Goal: Information Seeking & Learning: Learn about a topic

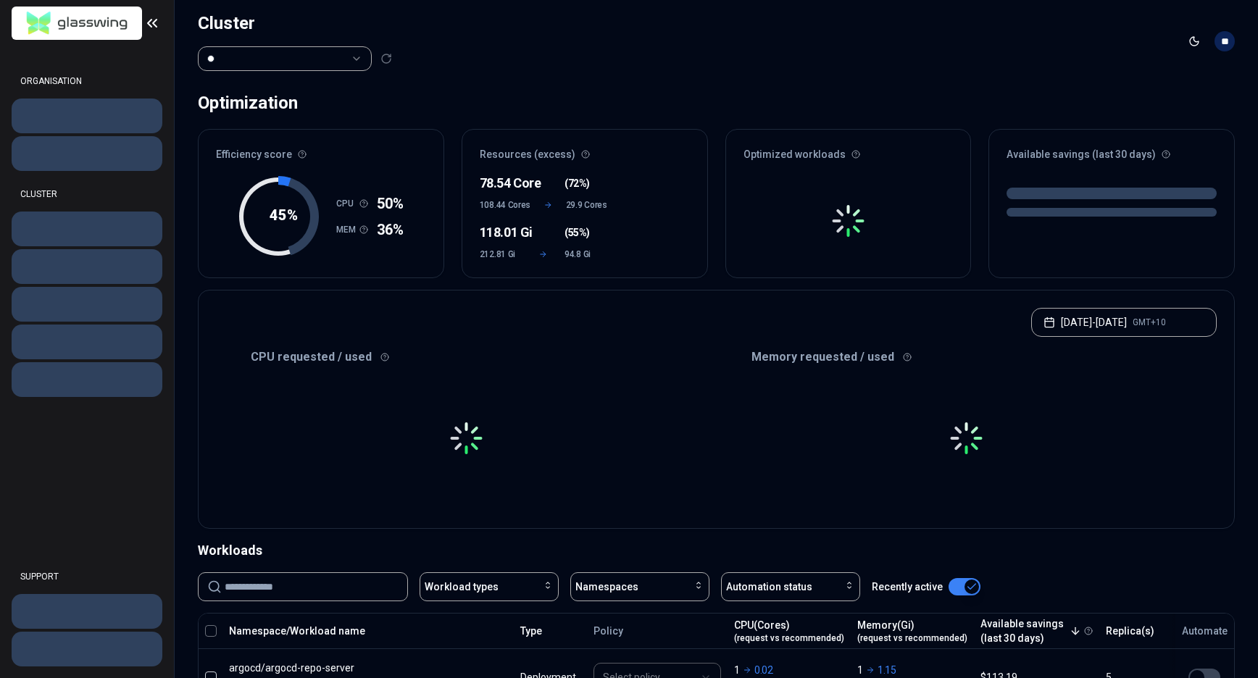
click at [343, 63] on html "ORGANISATION CLUSTER SUPPORT Cluster Toggle theme ** ORGANISATION CLUSTER Optim…" at bounding box center [629, 339] width 1258 height 678
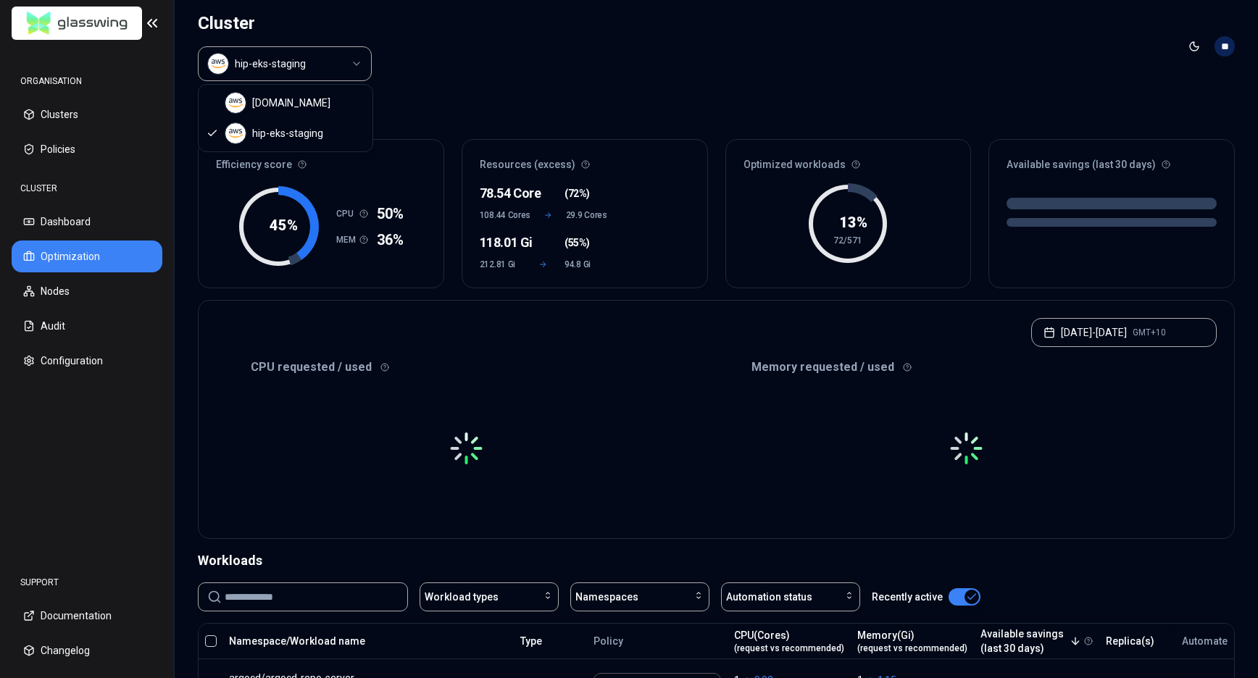
click at [361, 62] on html "ORGANISATION Clusters Policies CLUSTER Dashboard Optimization Nodes Audit Confi…" at bounding box center [629, 339] width 1258 height 678
click at [359, 62] on html "ORGANISATION Clusters Policies CLUSTER Dashboard Optimization Nodes Audit Confi…" at bounding box center [629, 339] width 1258 height 678
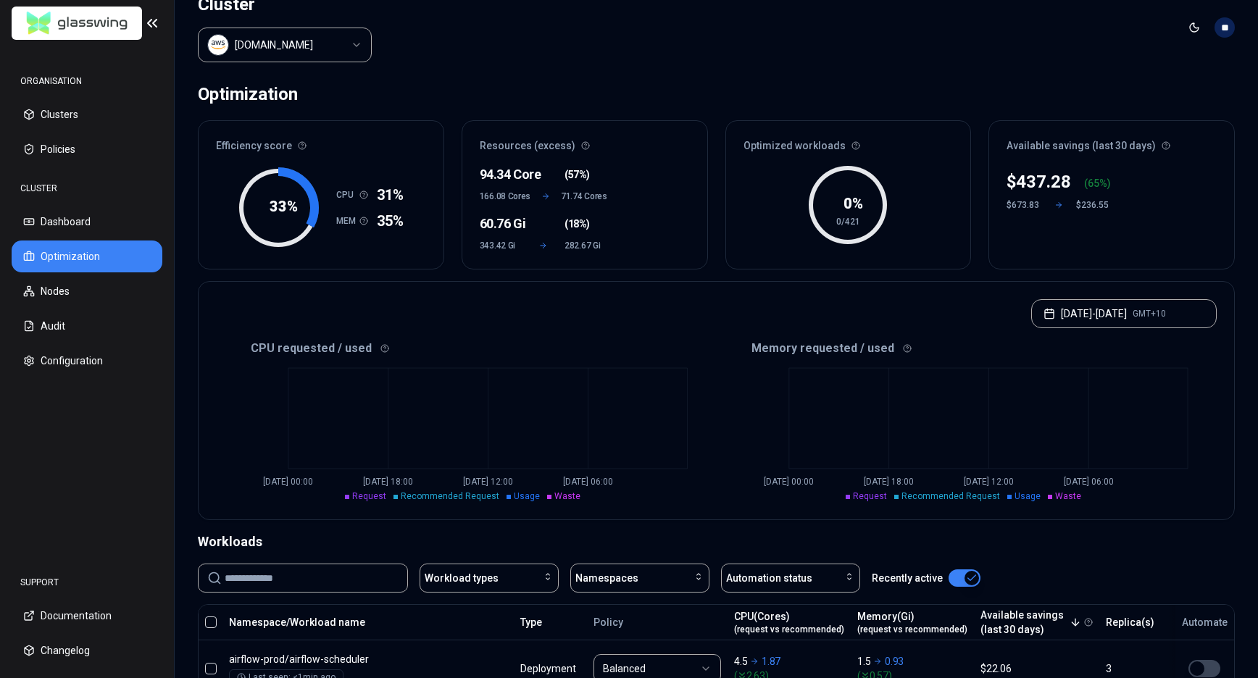
scroll to position [32, 0]
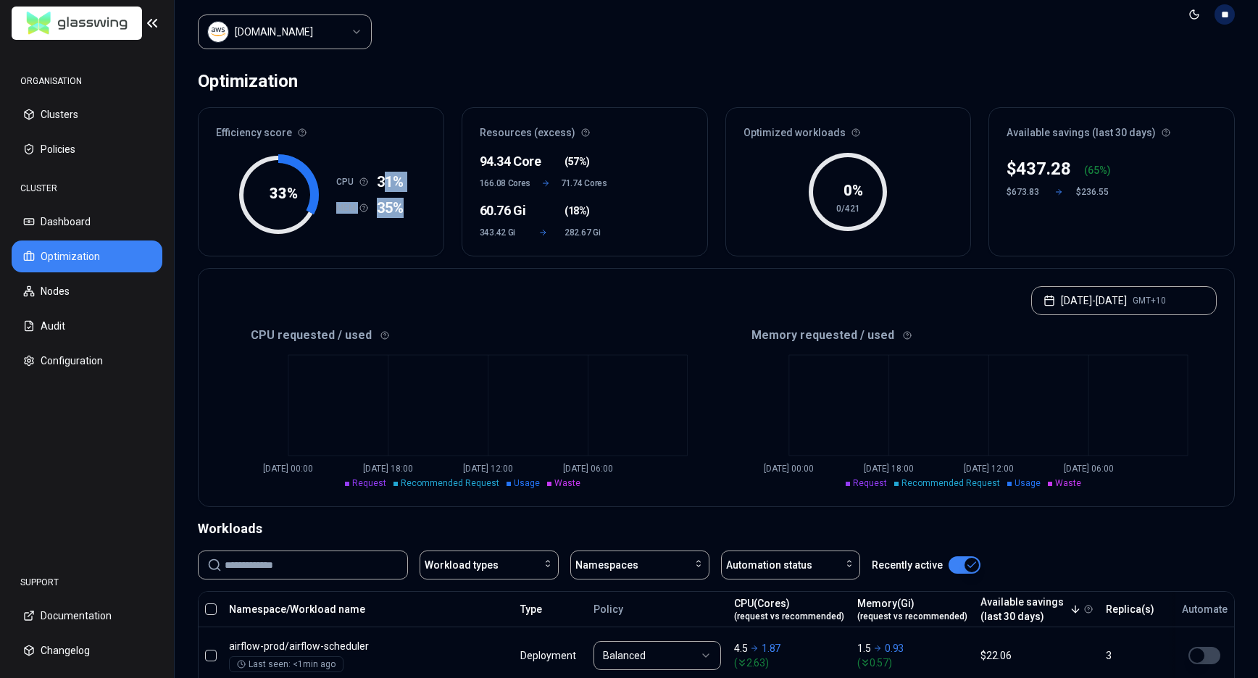
drag, startPoint x: 387, startPoint y: 179, endPoint x: 409, endPoint y: 218, distance: 44.7
click at [409, 218] on div "33 % CPU 31% MEM 35%" at bounding box center [320, 201] width 245 height 107
drag, startPoint x: 772, startPoint y: 238, endPoint x: 849, endPoint y: 237, distance: 76.8
click at [771, 238] on div "0 % 0/421" at bounding box center [848, 201] width 245 height 107
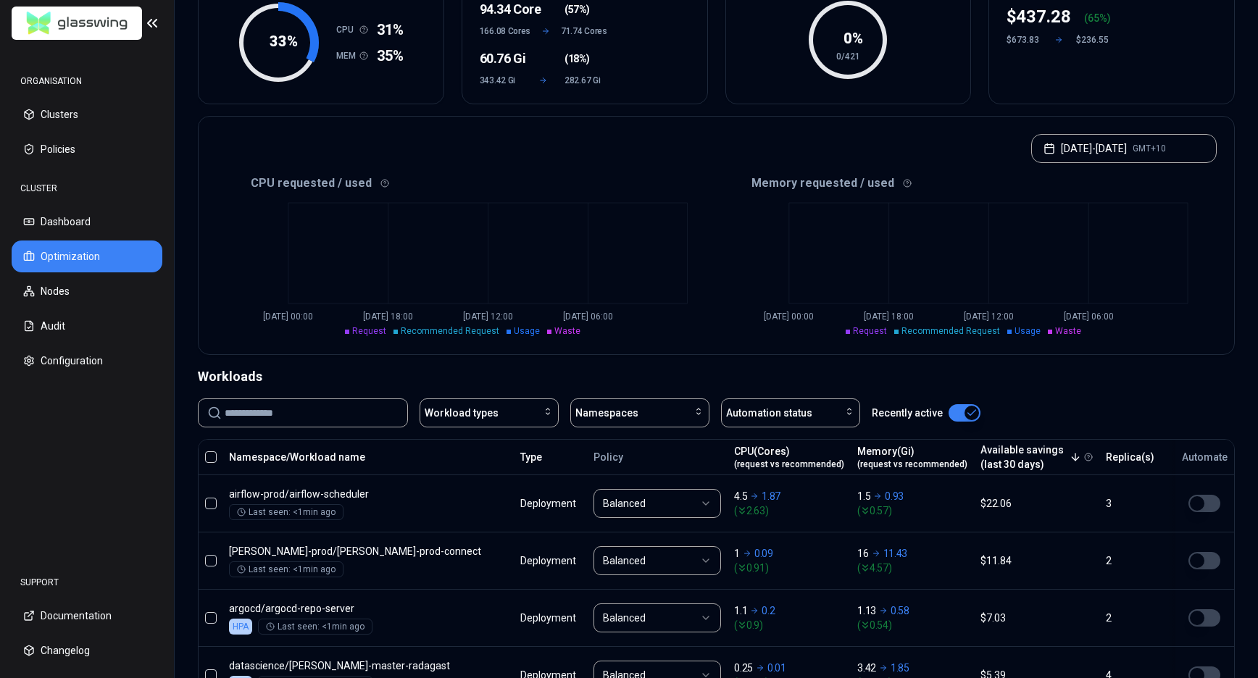
scroll to position [7, 0]
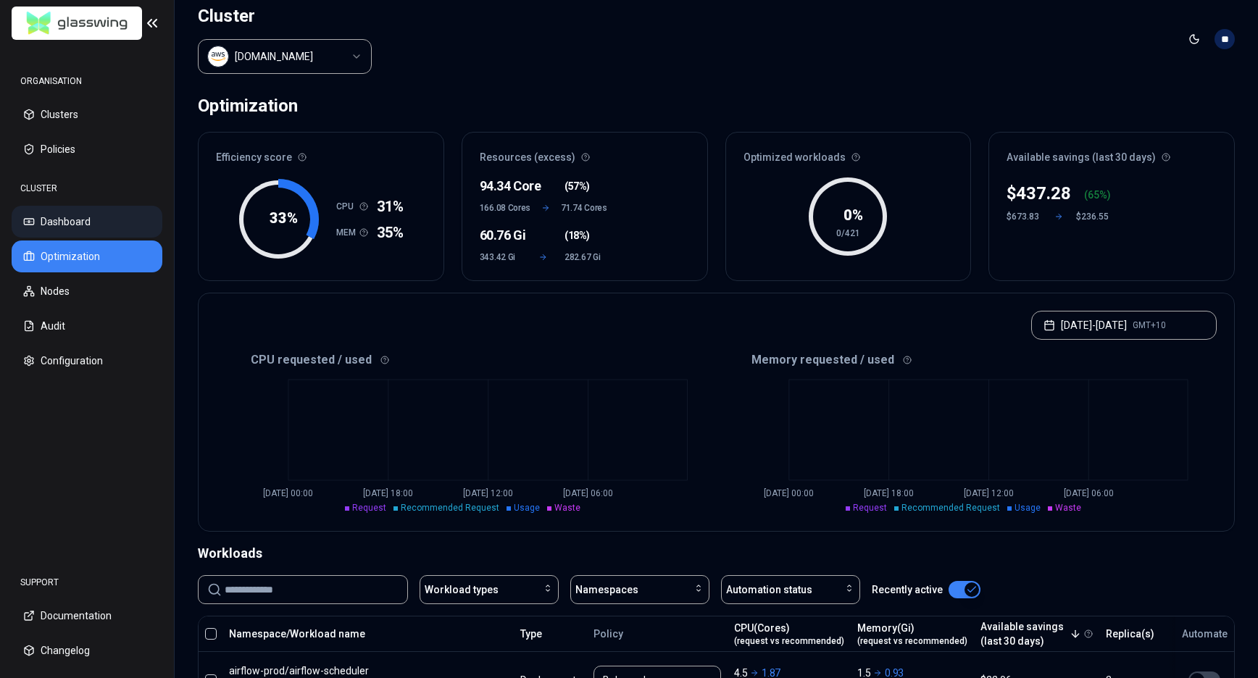
click at [81, 222] on button "Dashboard" at bounding box center [87, 222] width 151 height 32
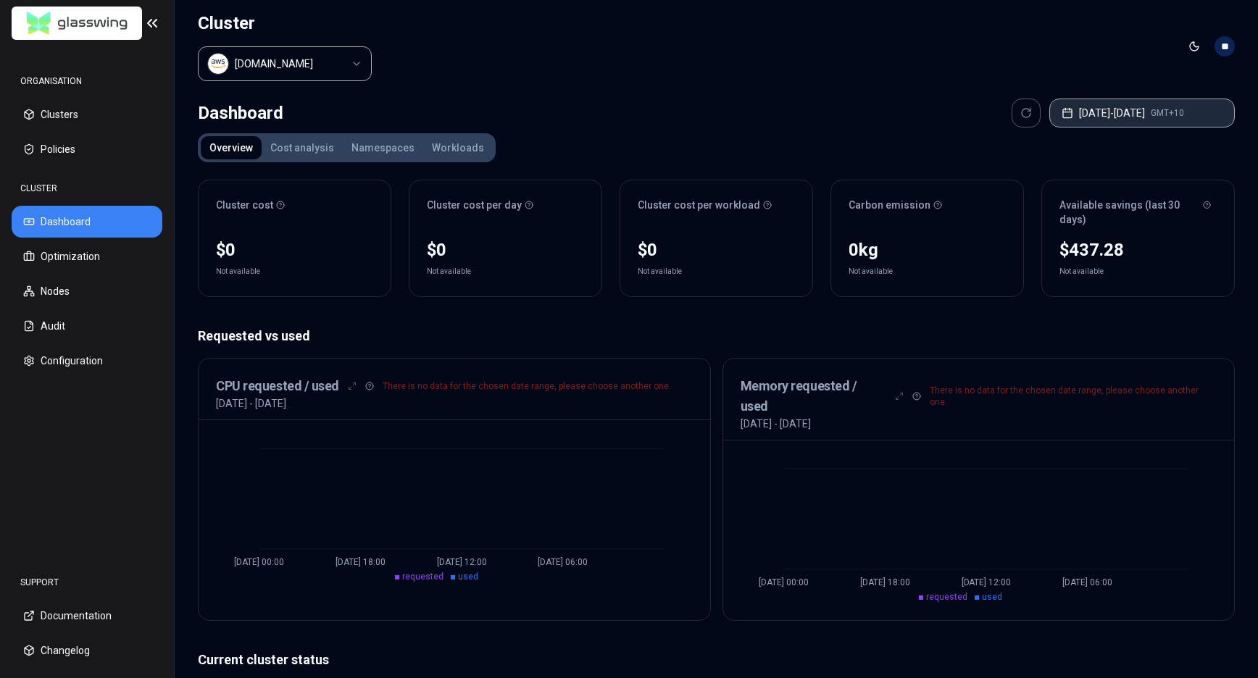
click at [1127, 109] on button "[DATE] - [DATE] GMT+10" at bounding box center [1141, 113] width 185 height 29
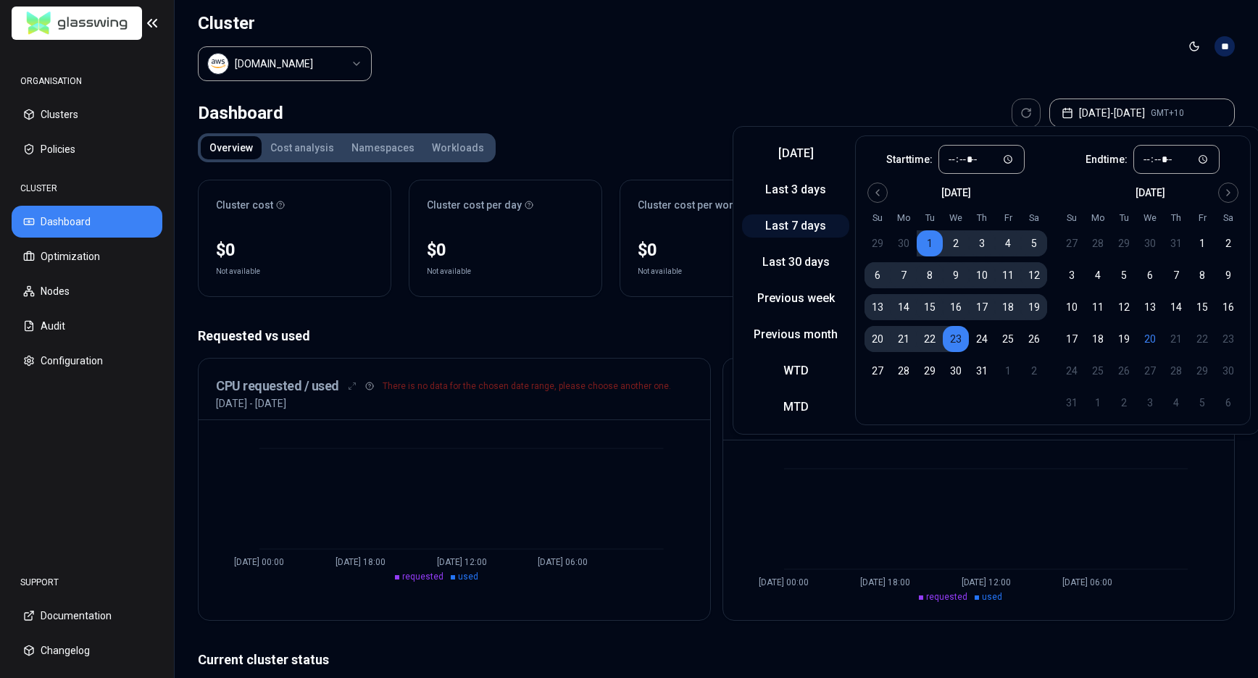
click at [808, 230] on button "Last 7 days" at bounding box center [795, 225] width 107 height 23
type input "*****"
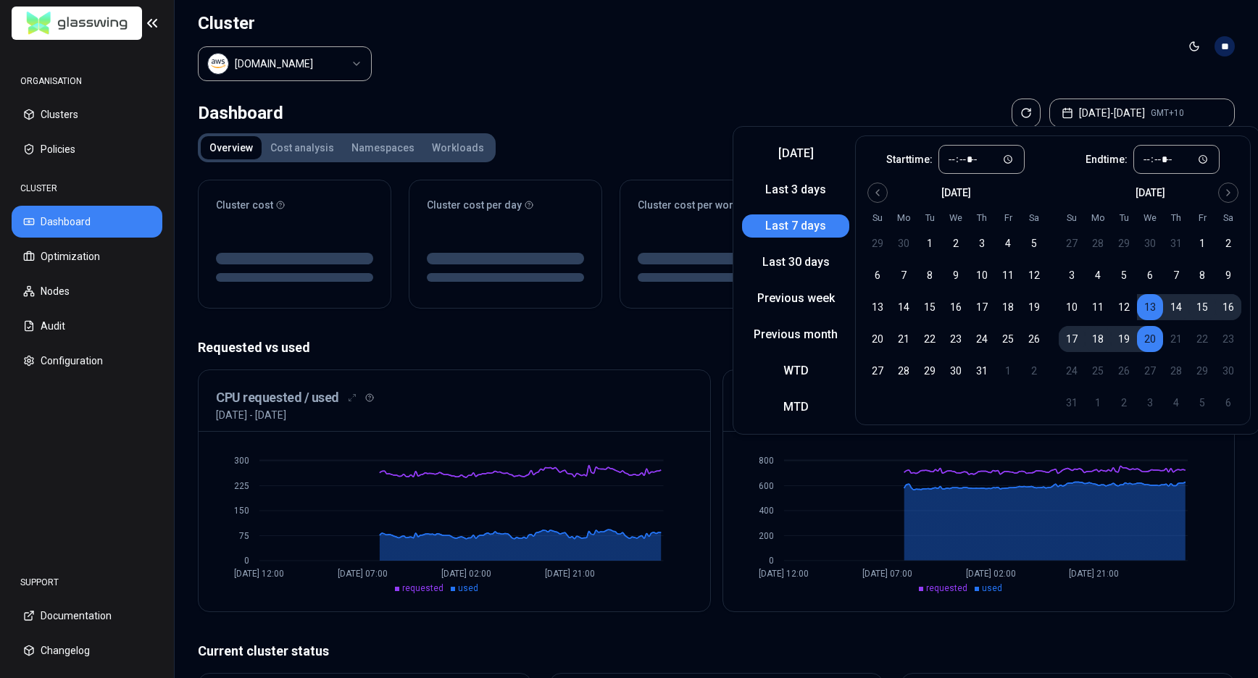
click at [958, 50] on header "Cluster [DOMAIN_NAME] Toggle theme **" at bounding box center [716, 46] width 1083 height 93
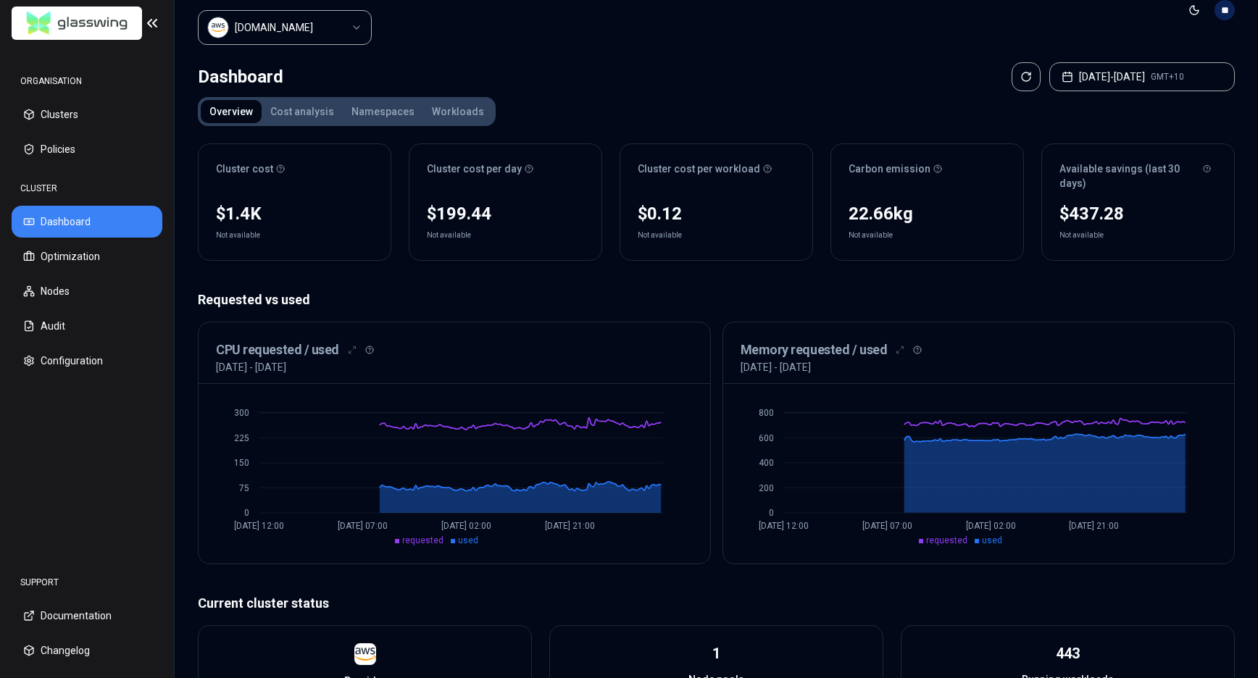
scroll to position [28, 0]
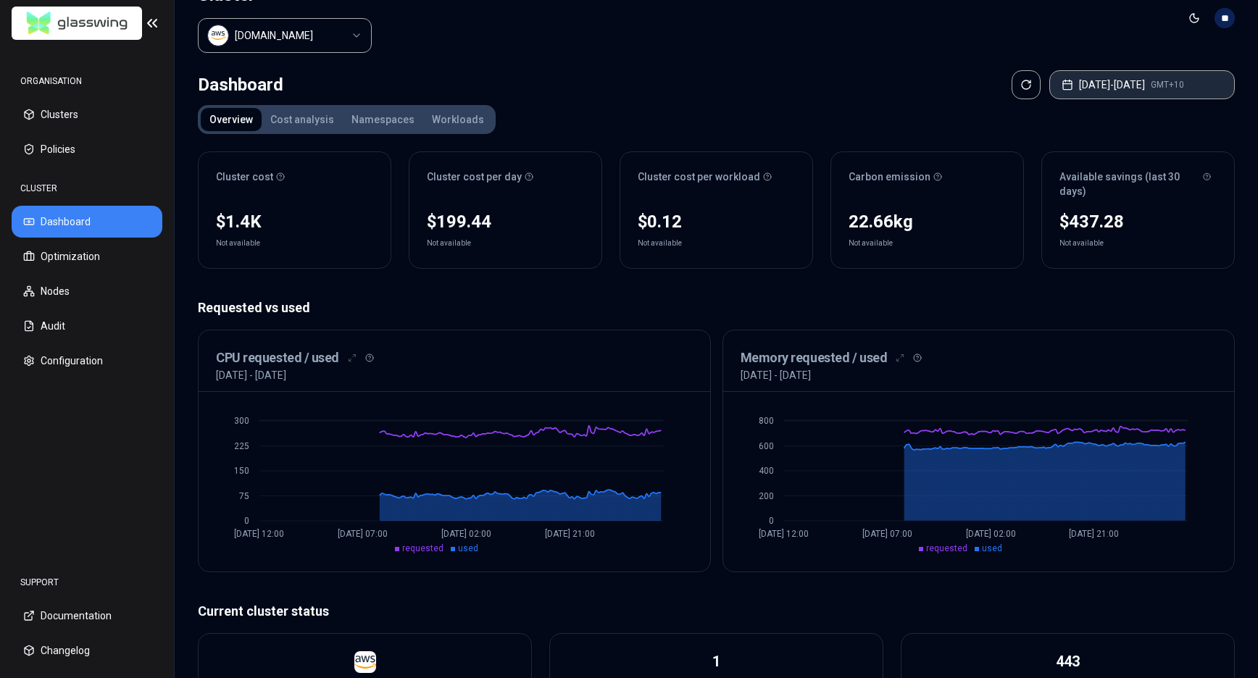
click at [1117, 78] on button "[DATE] - [DATE] GMT+10" at bounding box center [1141, 84] width 185 height 29
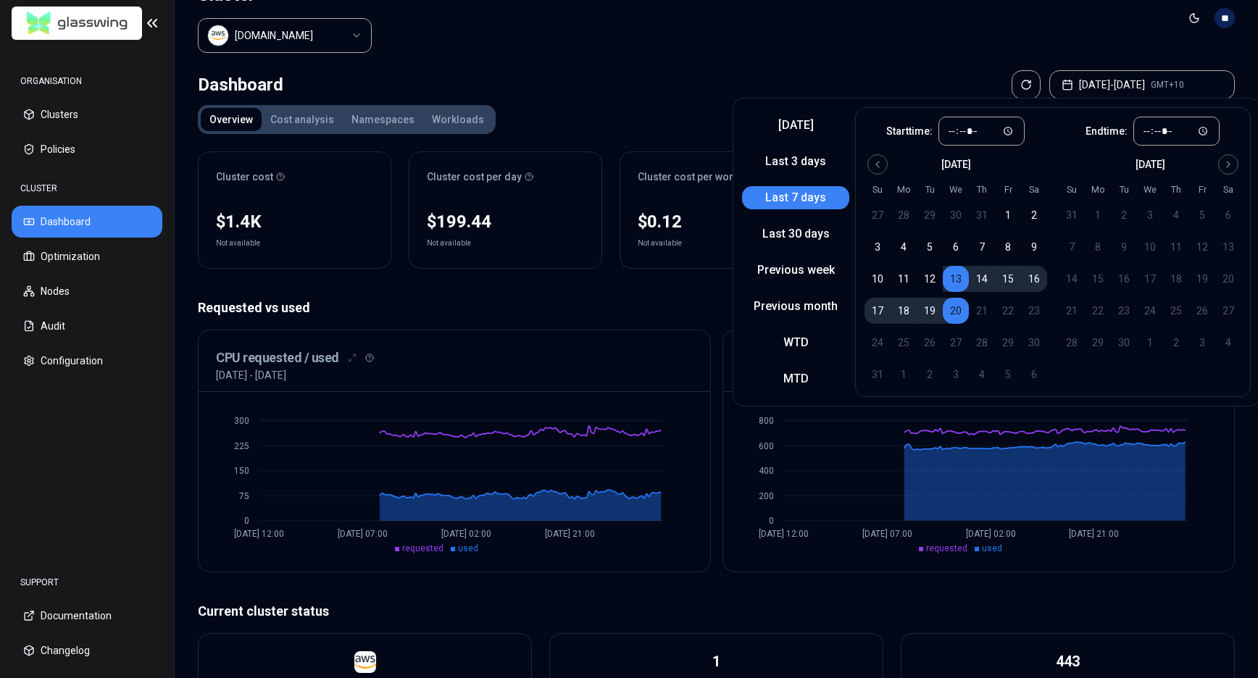
click at [1085, 215] on td "1" at bounding box center [1097, 215] width 26 height 26
click at [940, 47] on header "Cluster [DOMAIN_NAME] Toggle theme **" at bounding box center [716, 18] width 1083 height 93
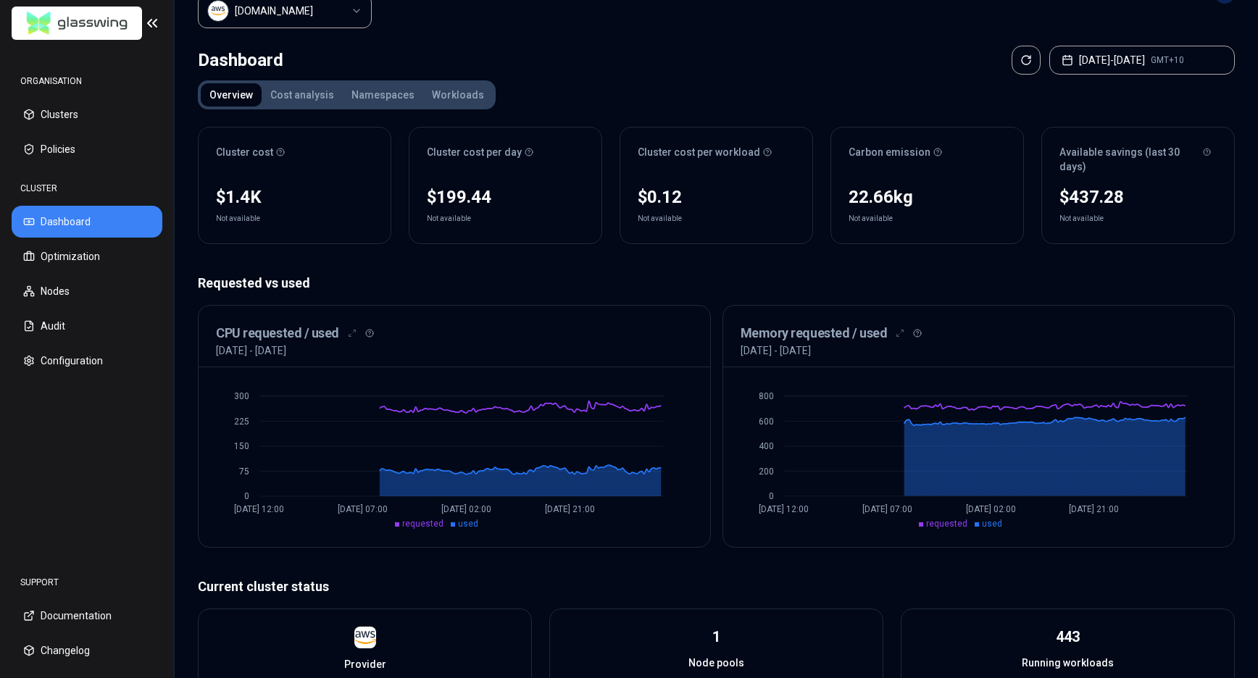
scroll to position [0, 0]
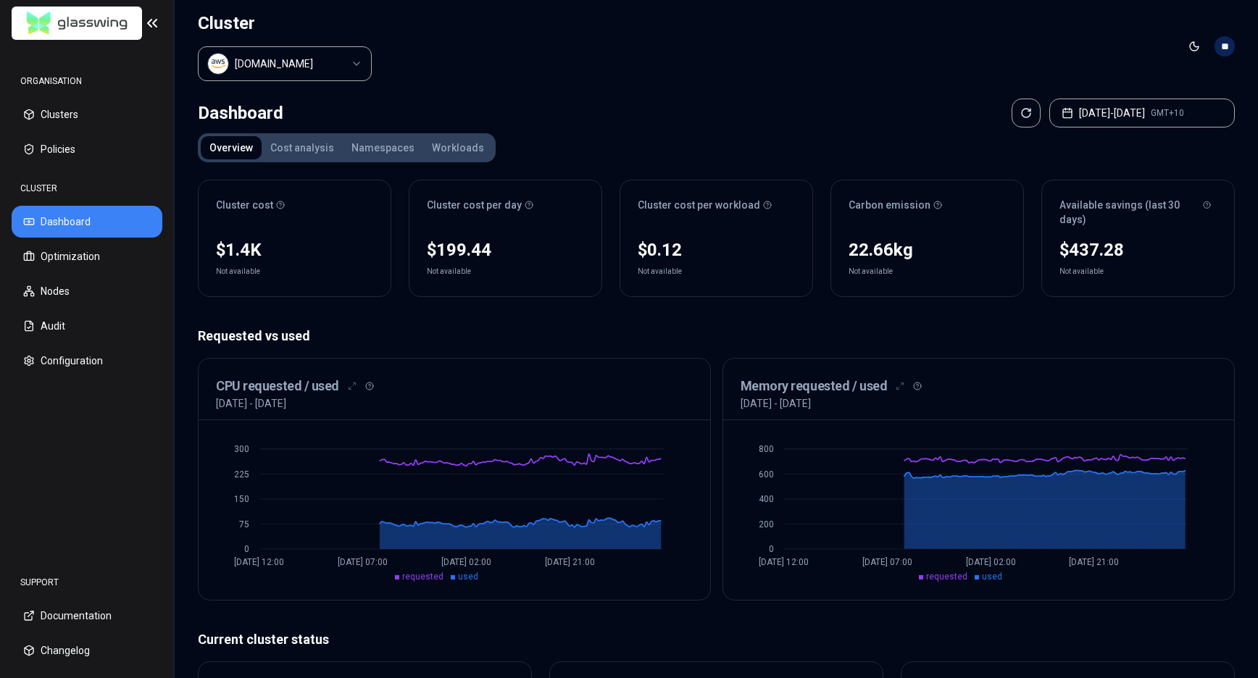
click at [311, 148] on button "Cost analysis" at bounding box center [301, 147] width 81 height 23
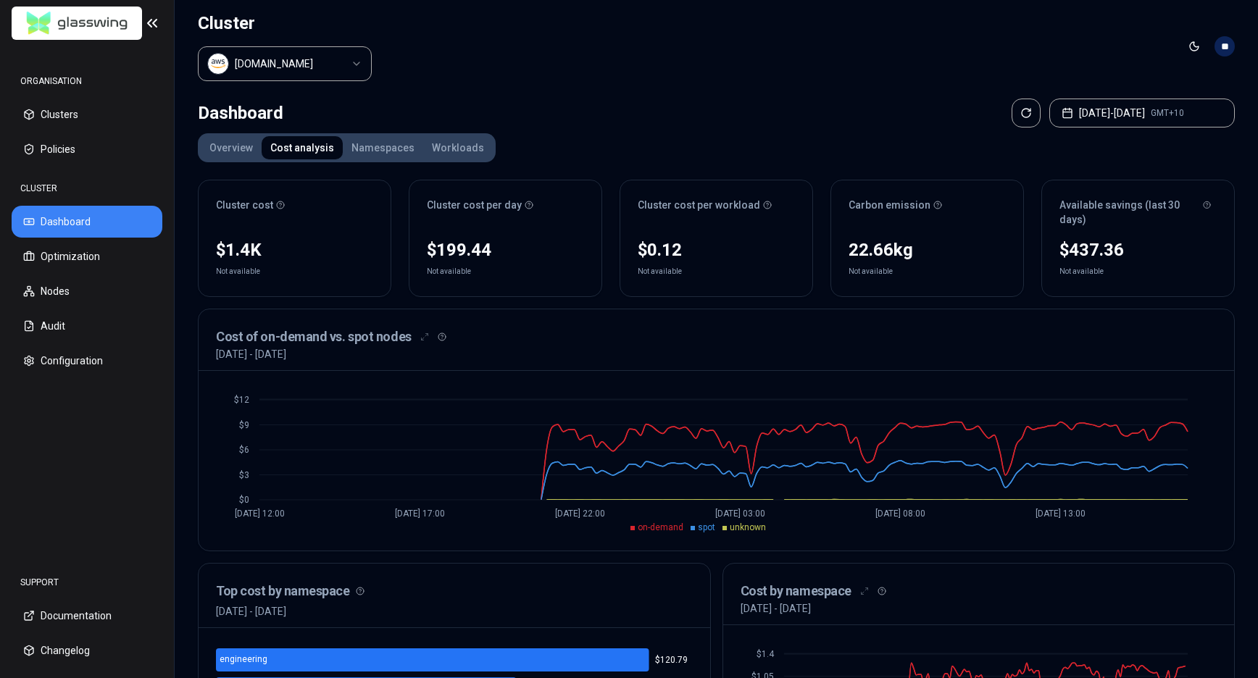
click at [393, 147] on button "Namespaces" at bounding box center [383, 147] width 80 height 23
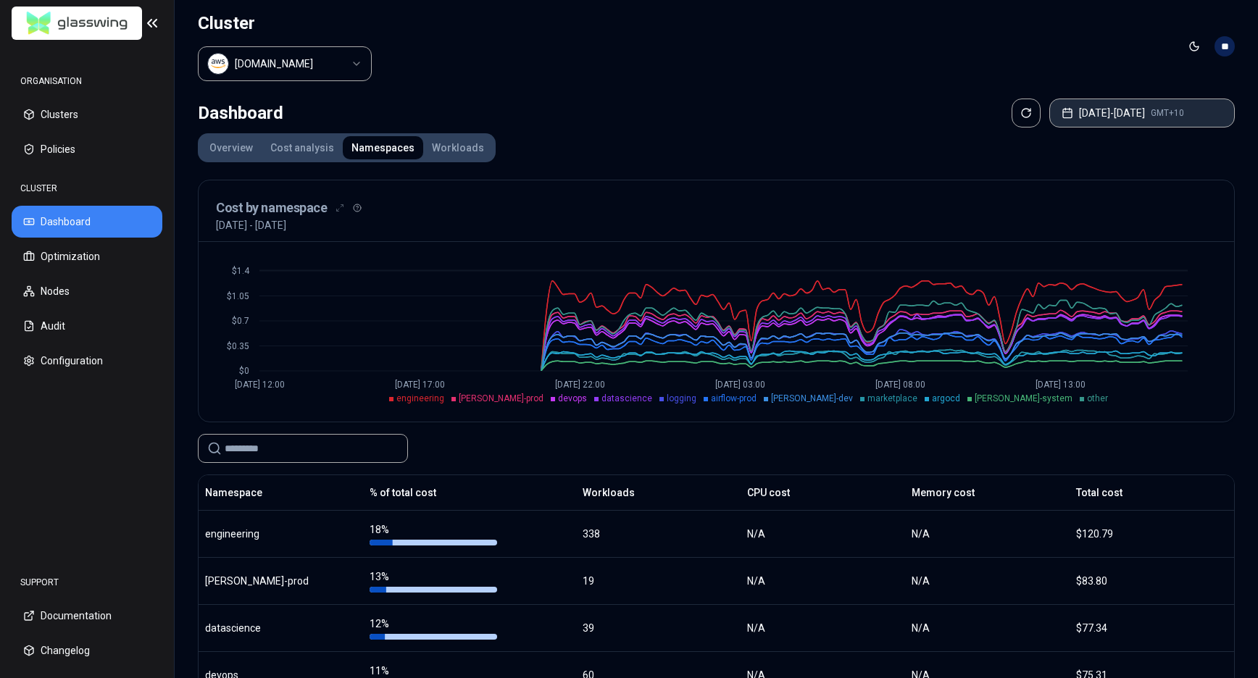
click at [1143, 120] on button "[DATE] - [DATE] GMT+10" at bounding box center [1141, 113] width 185 height 29
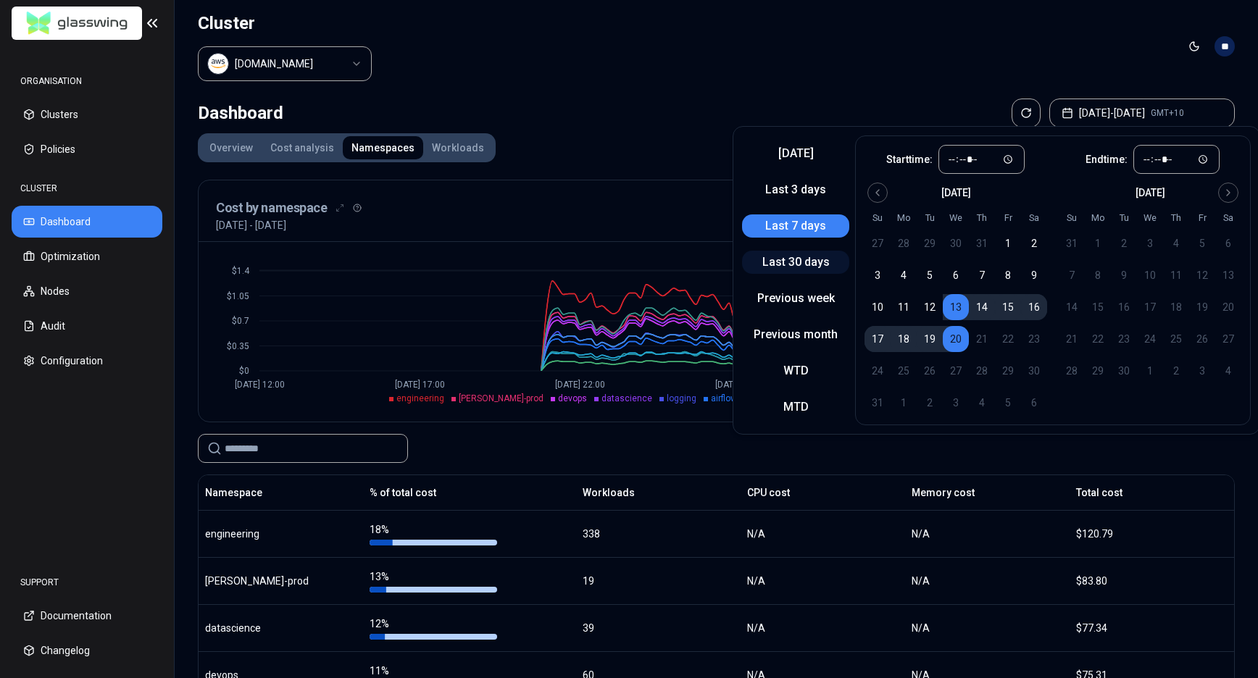
click at [805, 260] on button "Last 30 days" at bounding box center [795, 262] width 107 height 23
type input "*****"
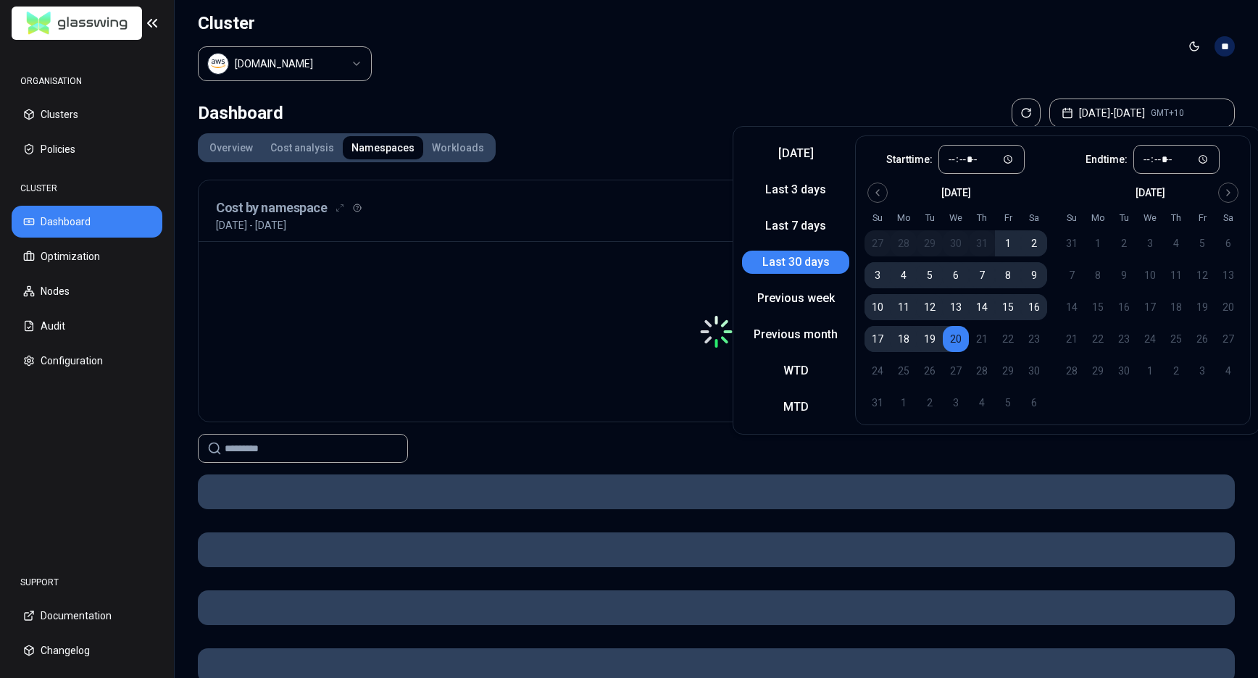
click at [736, 99] on div "Dashboard [DATE] - [DATE] GMT+10" at bounding box center [716, 113] width 1037 height 29
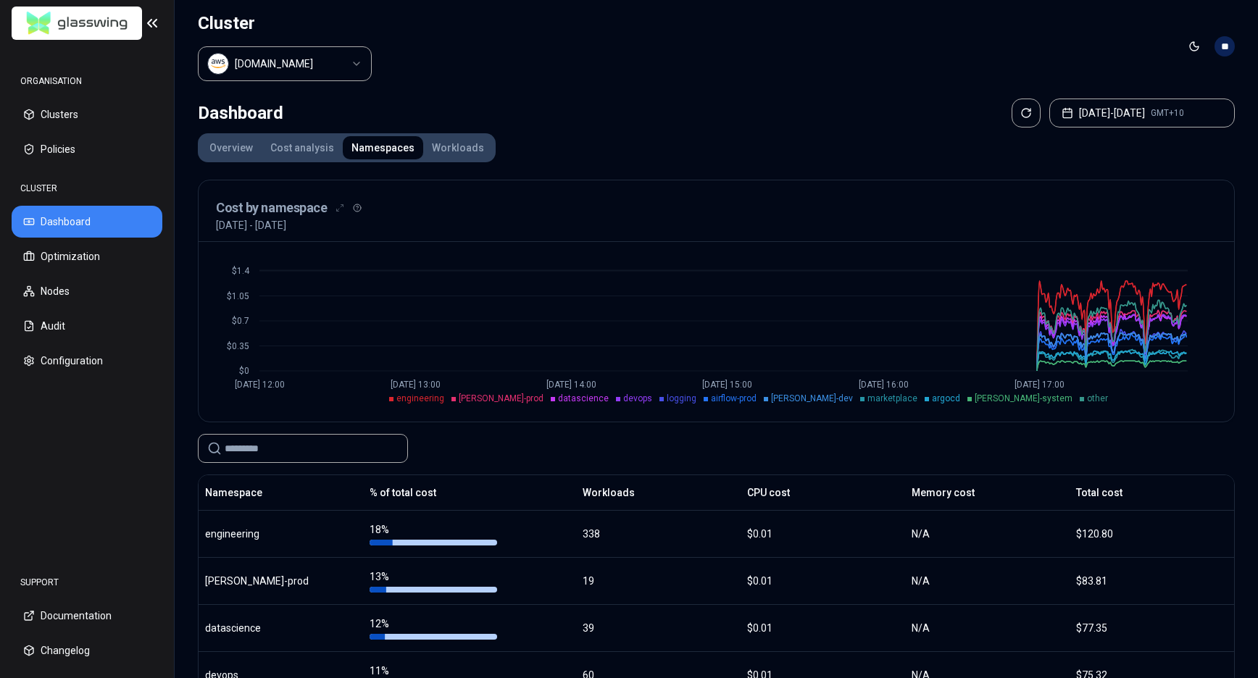
click at [455, 144] on button "Workloads" at bounding box center [458, 147] width 70 height 23
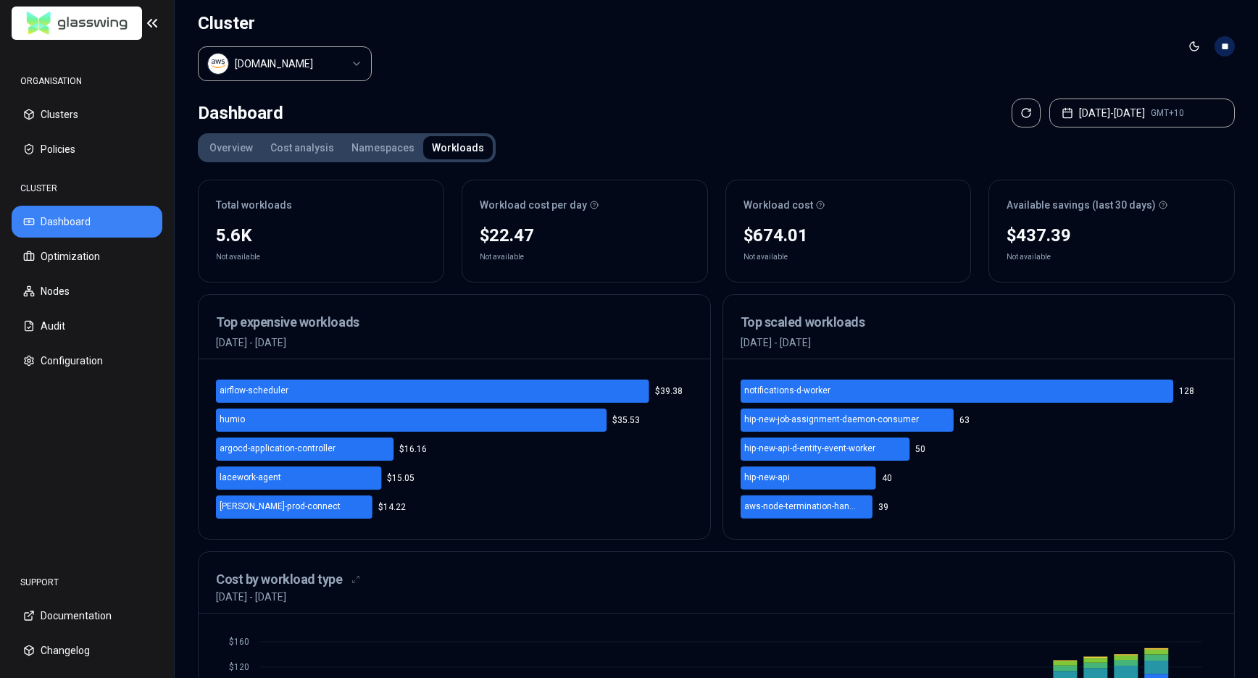
click at [752, 198] on div "Workload cost" at bounding box center [848, 205] width 210 height 14
